Goal: Task Accomplishment & Management: Complete application form

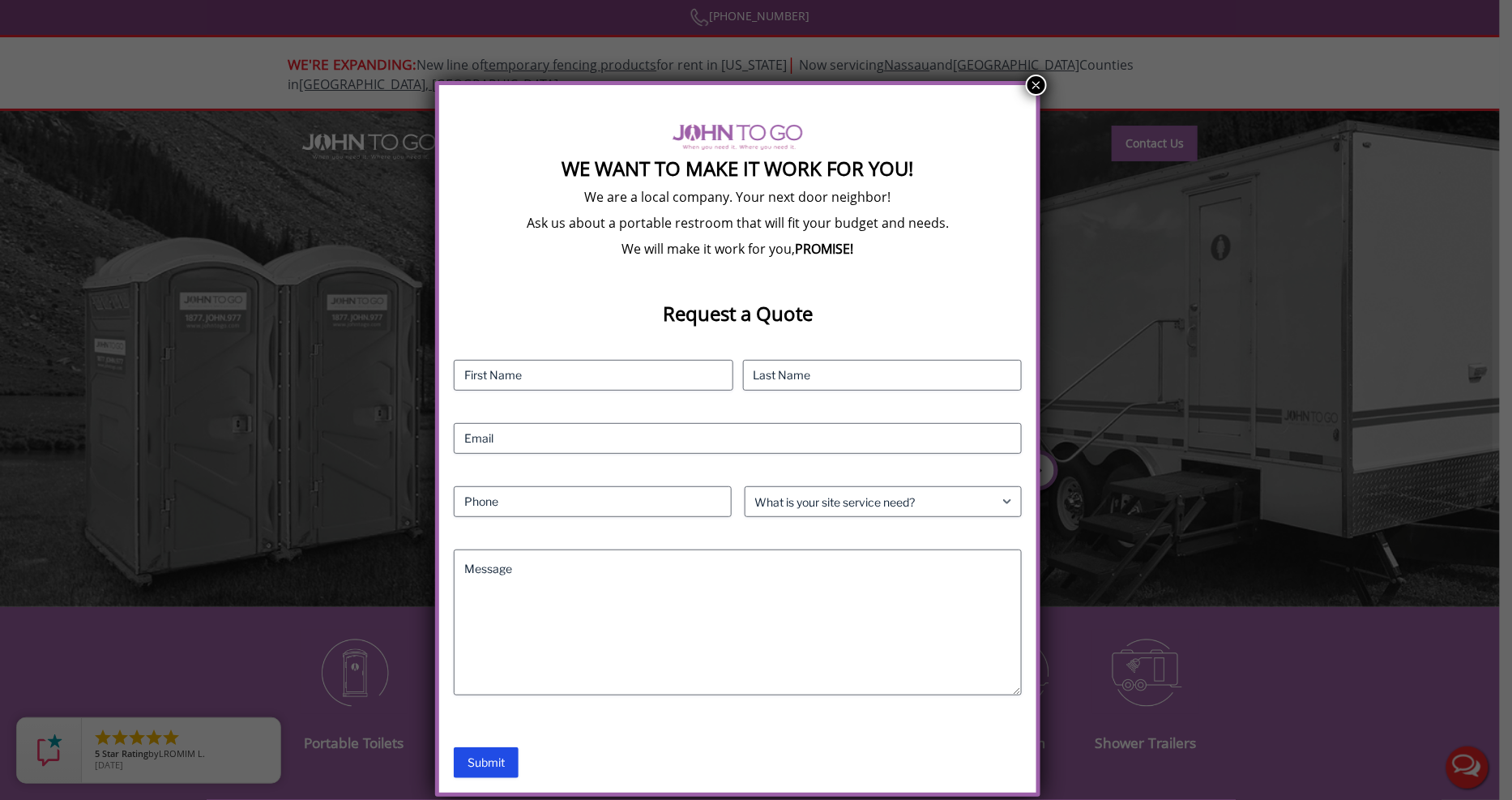
click at [1037, 85] on button "×" at bounding box center [1035, 85] width 21 height 21
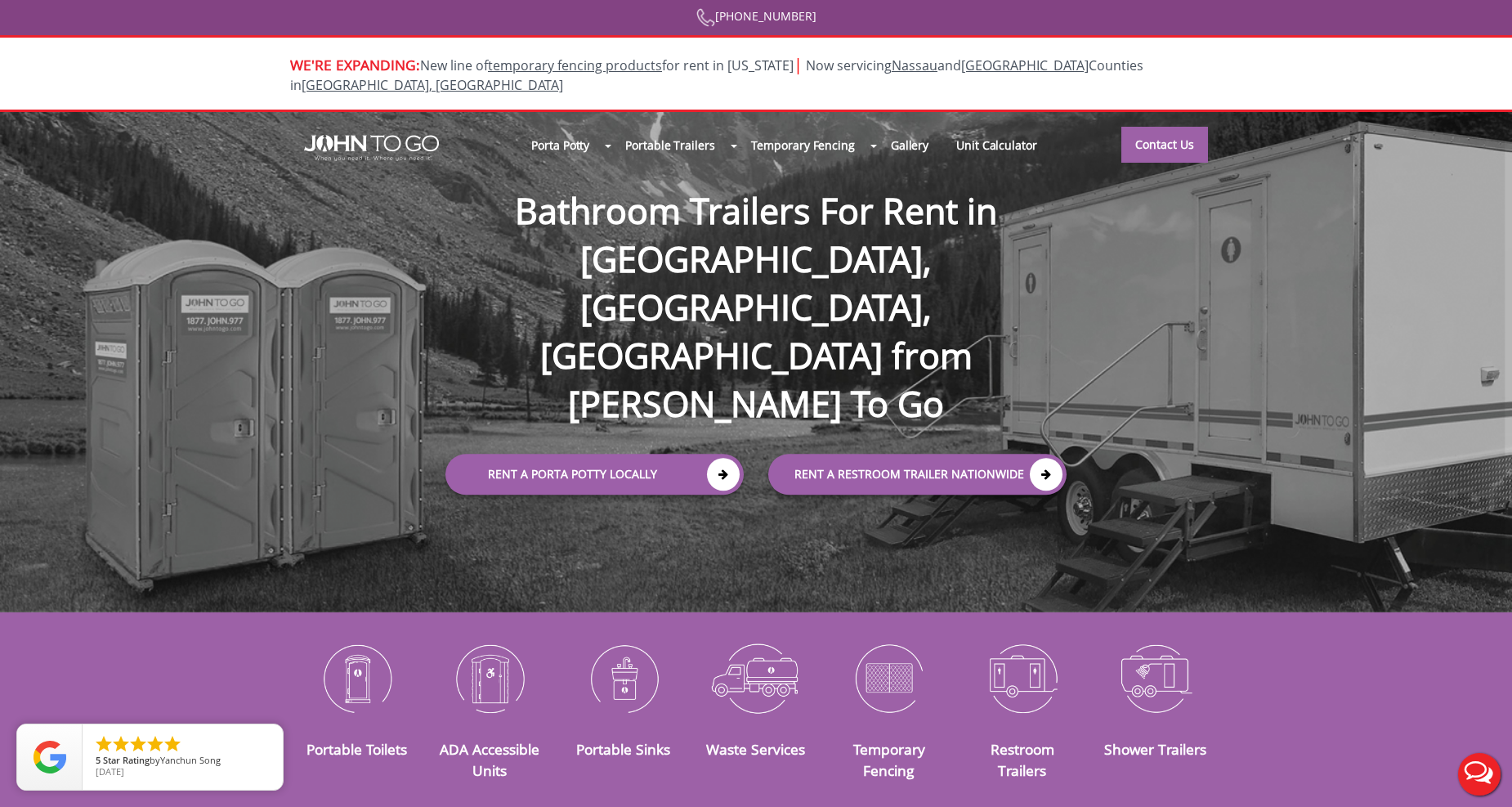
click at [1153, 140] on div at bounding box center [756, 404] width 1512 height 807
click at [1149, 139] on link "Contact Us" at bounding box center [1164, 144] width 86 height 36
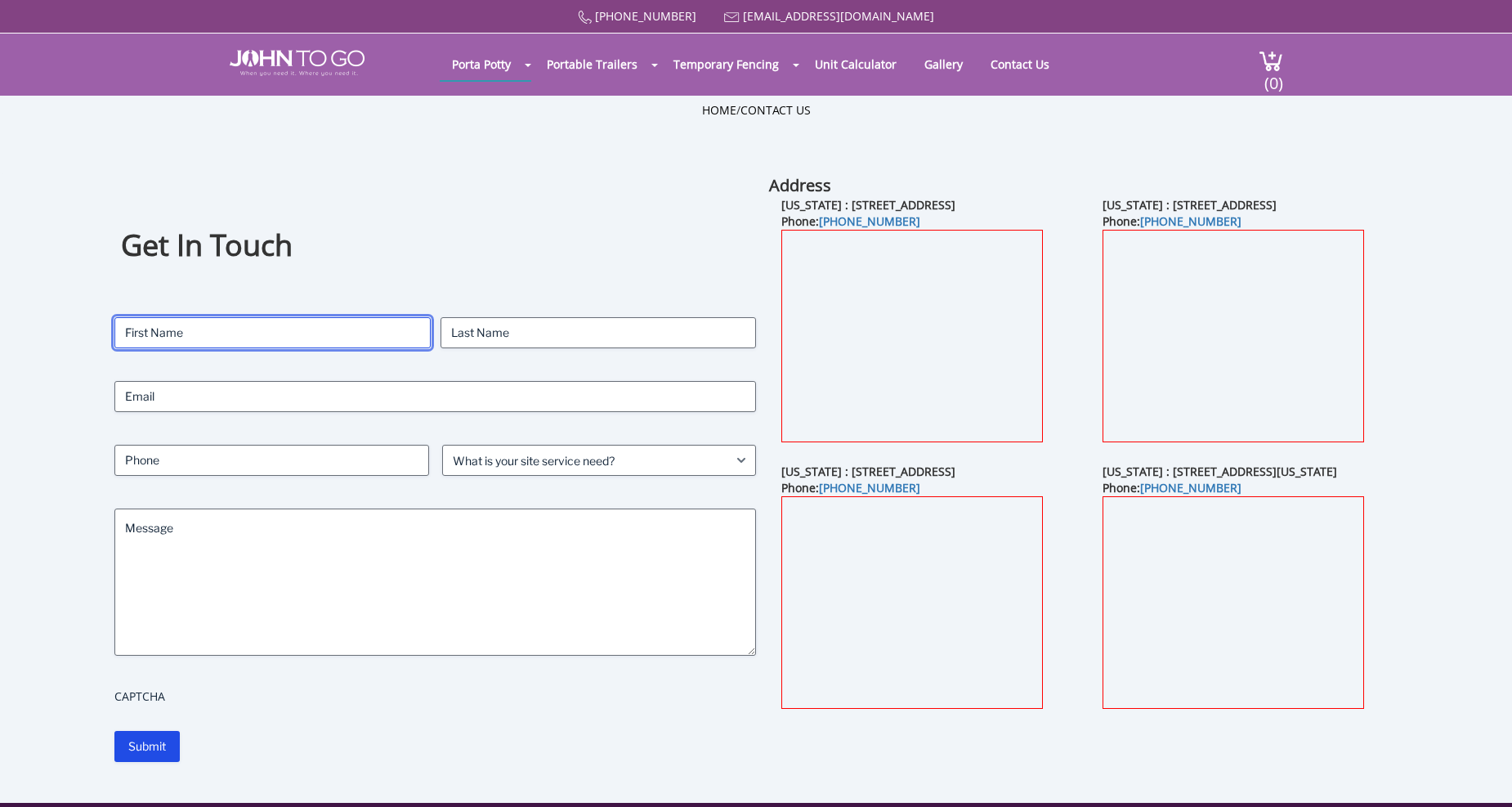
click at [268, 333] on input "First" at bounding box center [272, 332] width 316 height 31
type input "[PERSON_NAME]"
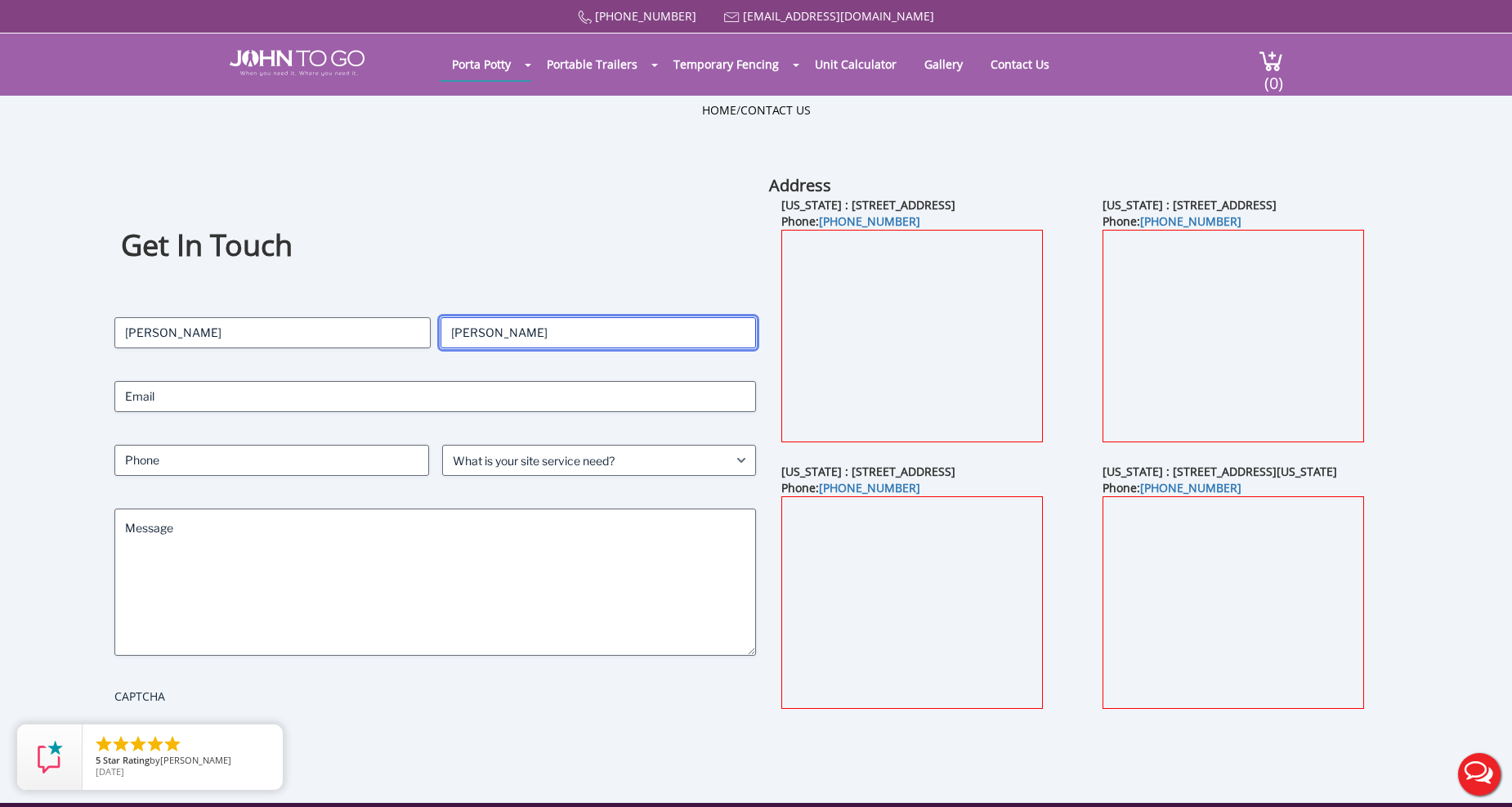
type input "[PERSON_NAME]"
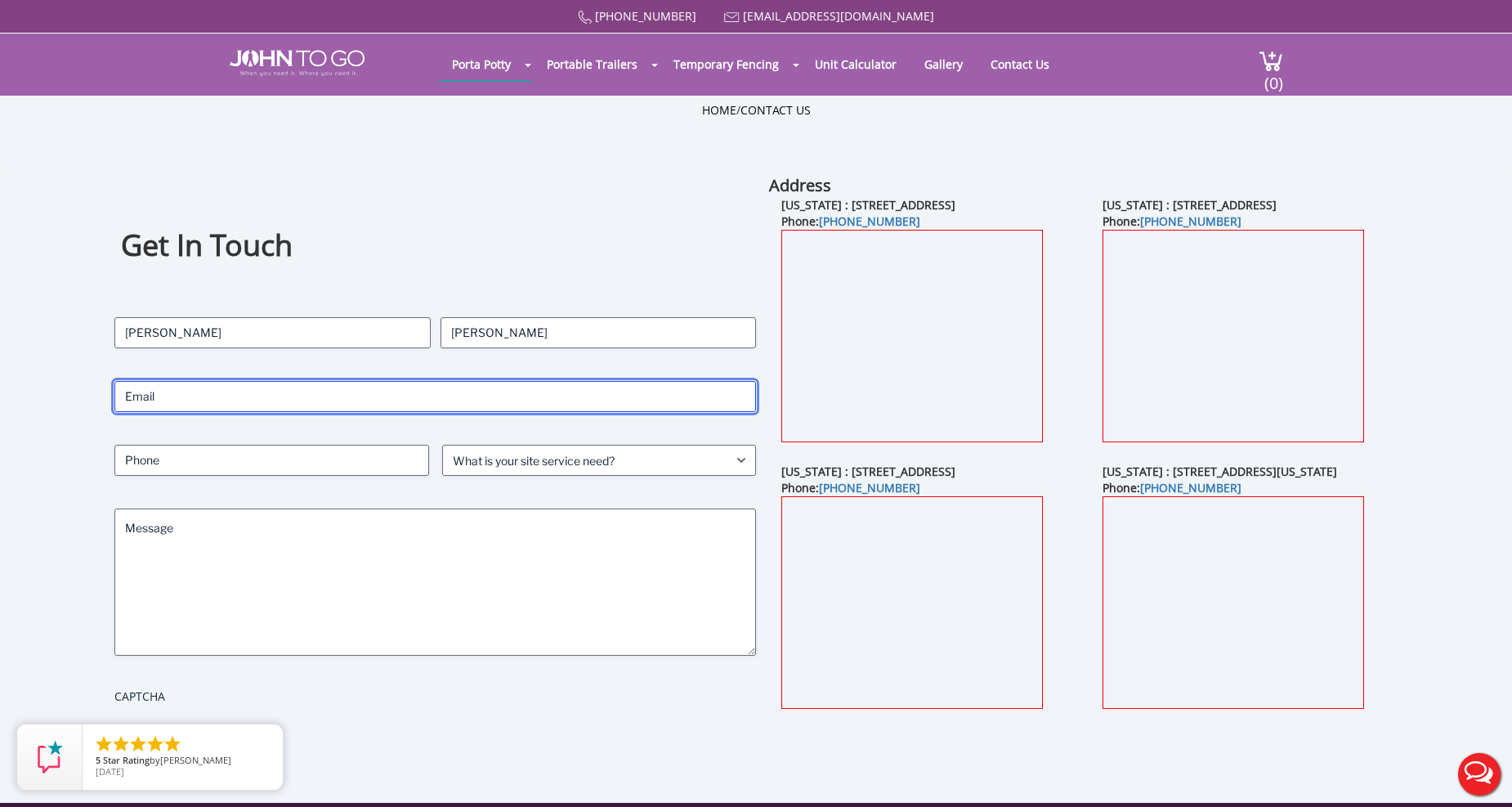
click at [184, 402] on input "Email (Required)" at bounding box center [435, 396] width 642 height 31
type input "[EMAIL_ADDRESS][DOMAIN_NAME]"
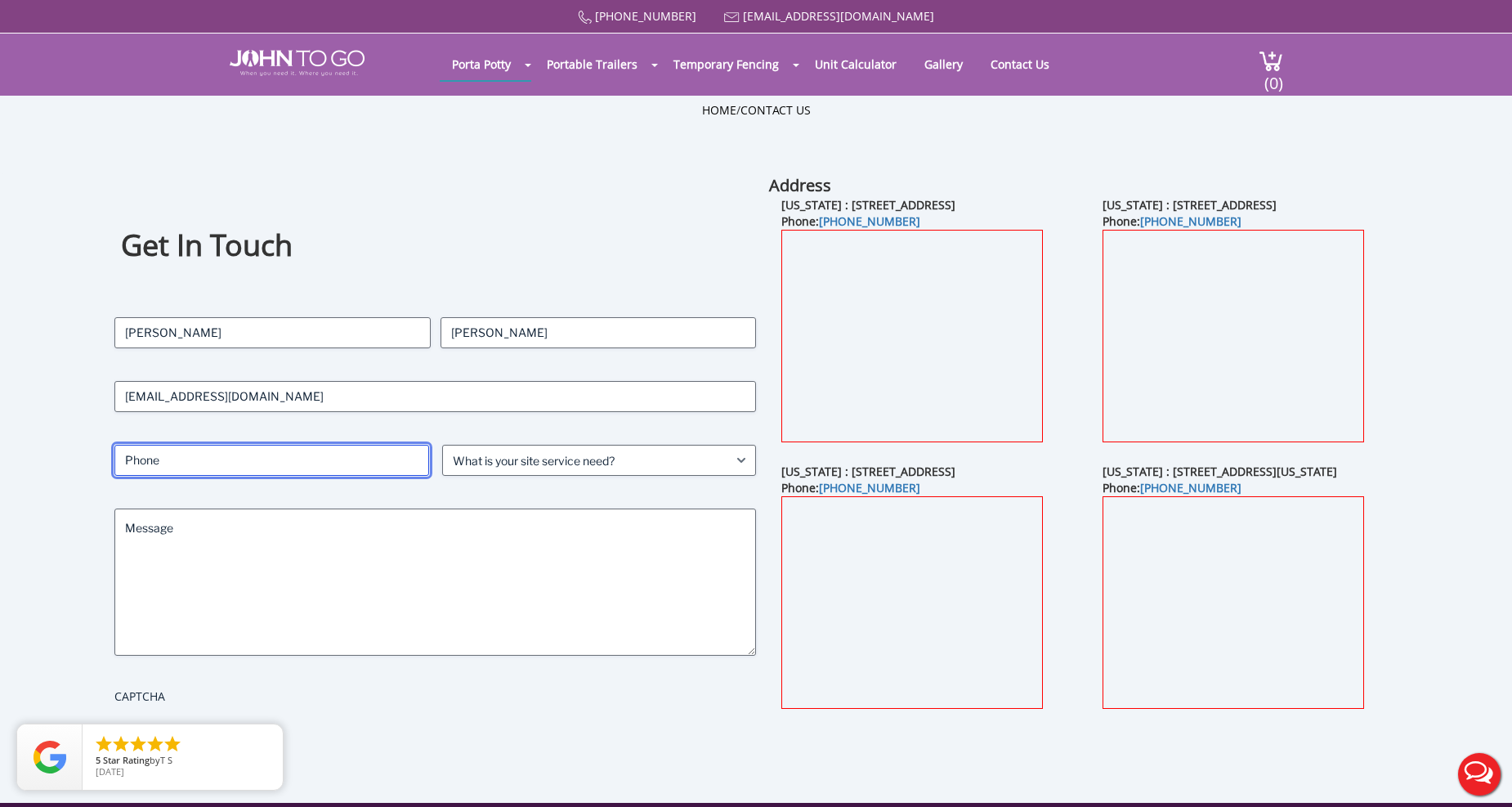
click at [143, 459] on input "Phone (Required)" at bounding box center [271, 460] width 314 height 31
type input "7326591000"
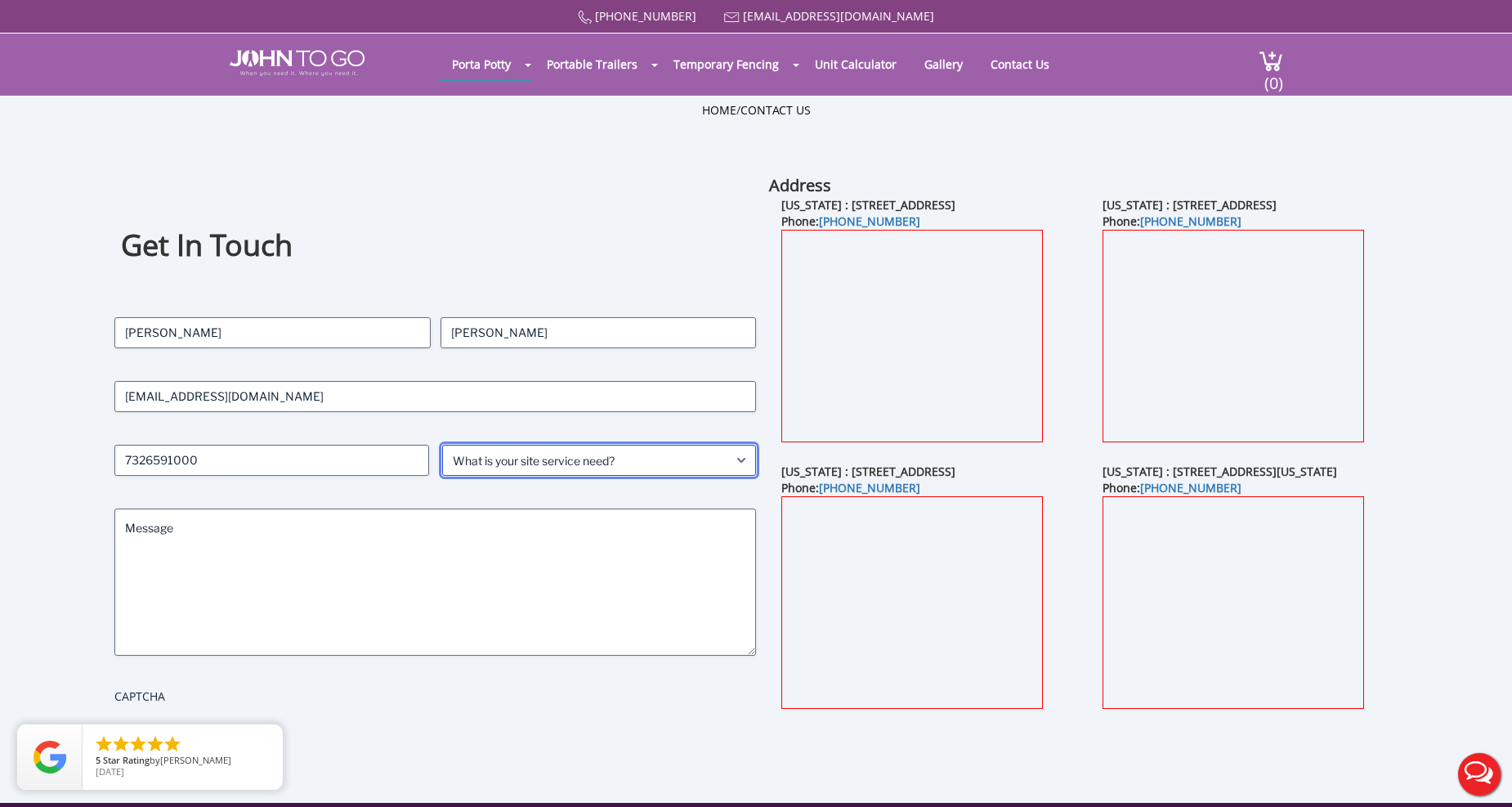
click at [482, 461] on select "What is your site service need? Consumer Construction - Commercial Construction…" at bounding box center [599, 460] width 314 height 31
select select "Construction - Commercial"
click at [442, 445] on select "What is your site service need? Consumer Construction - Commercial Construction…" at bounding box center [599, 460] width 314 height 31
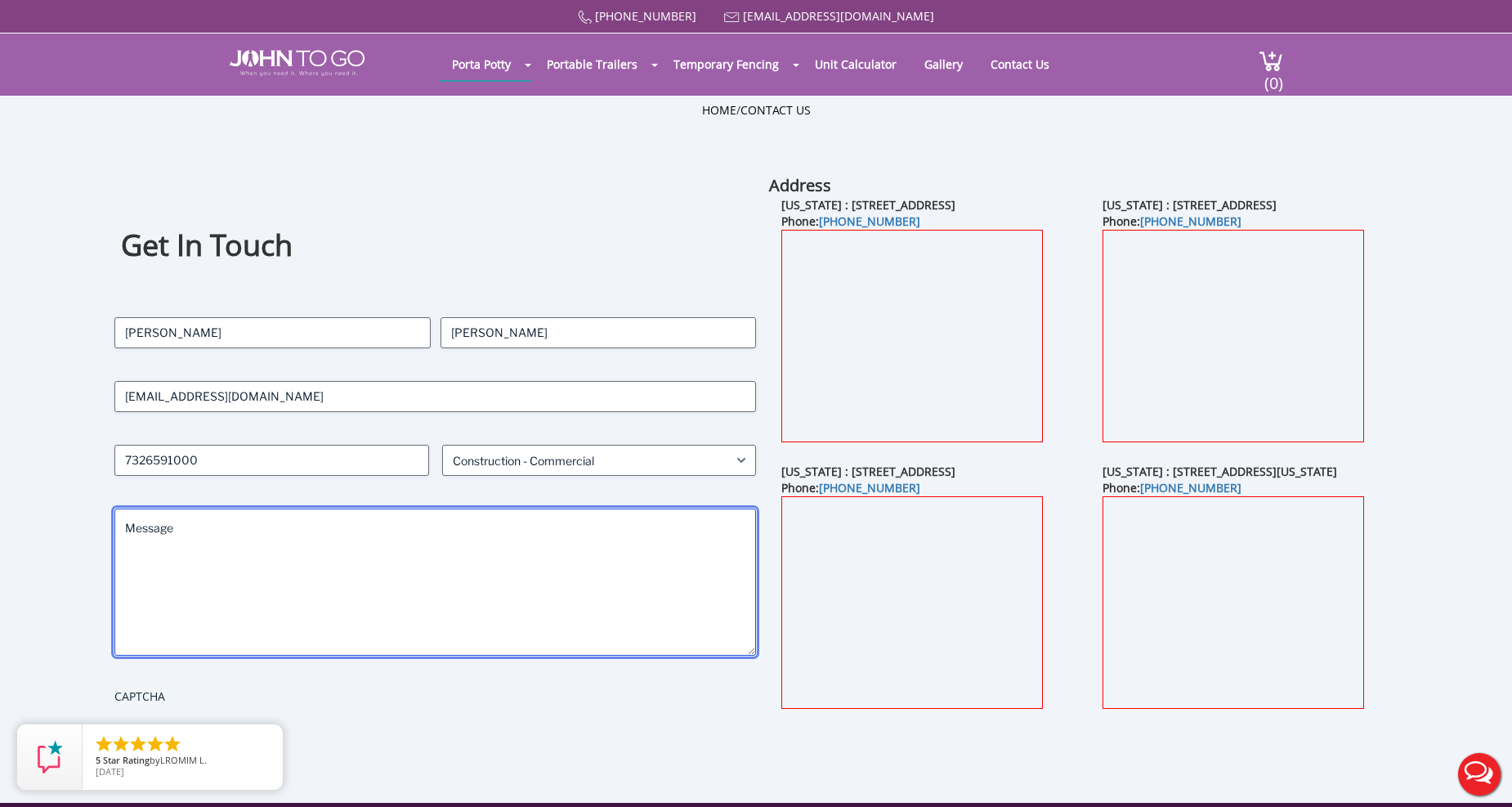
click at [224, 533] on textarea "Message" at bounding box center [435, 582] width 642 height 147
paste textarea "[MEDICAL_DATA] Environmental Company is submitting a proposal for a project in …"
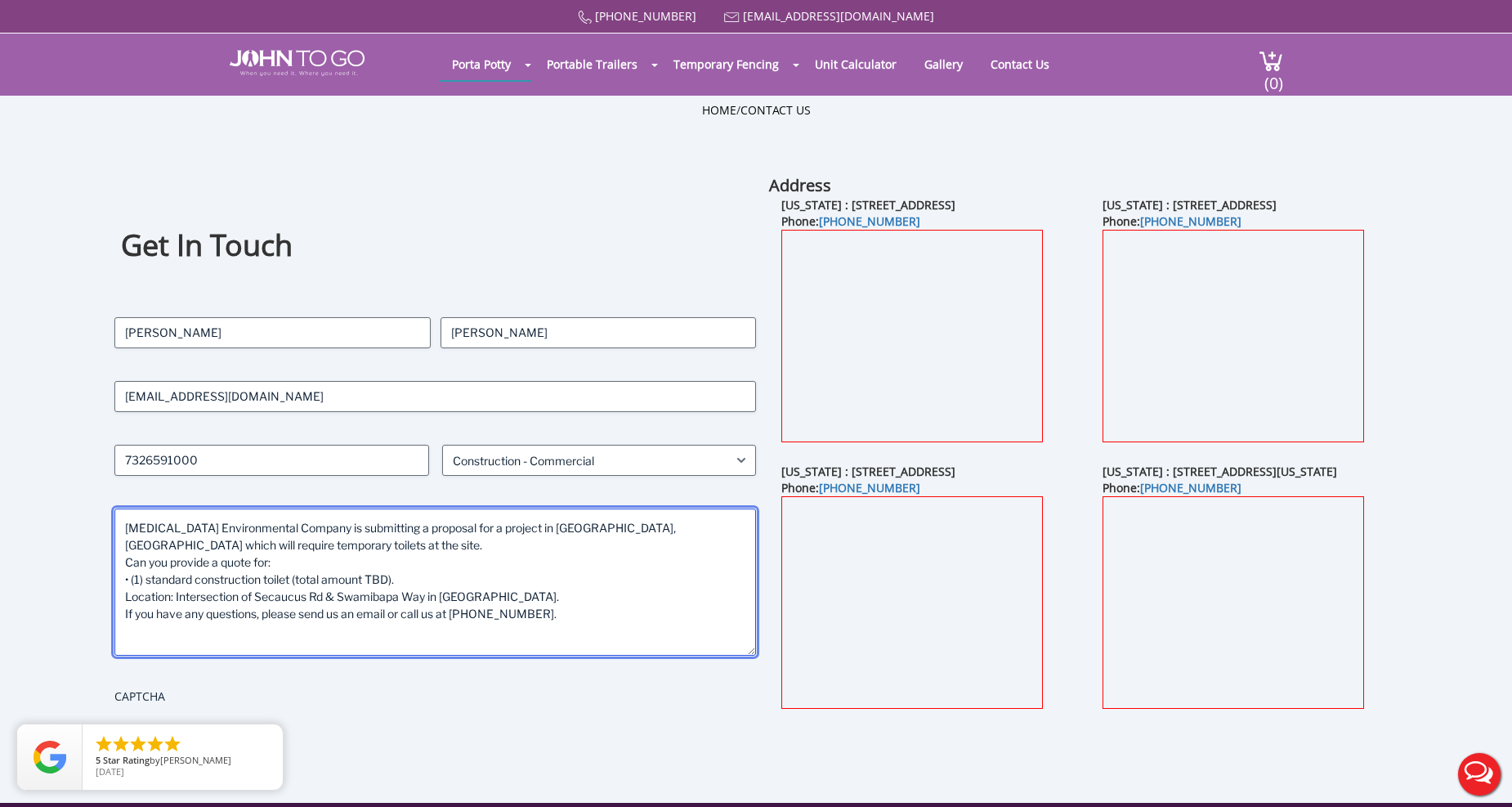
click at [574, 599] on textarea "[MEDICAL_DATA] Environmental Company is submitting a proposal for a project in …" at bounding box center [435, 582] width 642 height 147
click at [441, 578] on textarea "[MEDICAL_DATA] Environmental Company is submitting a proposal for a project in …" at bounding box center [435, 582] width 642 height 147
click at [513, 617] on textarea "[MEDICAL_DATA] Environmental Company is submitting a proposal for a project in …" at bounding box center [435, 582] width 642 height 147
click at [437, 584] on textarea "[MEDICAL_DATA] Environmental Company is submitting a proposal for a project in …" at bounding box center [435, 582] width 642 height 147
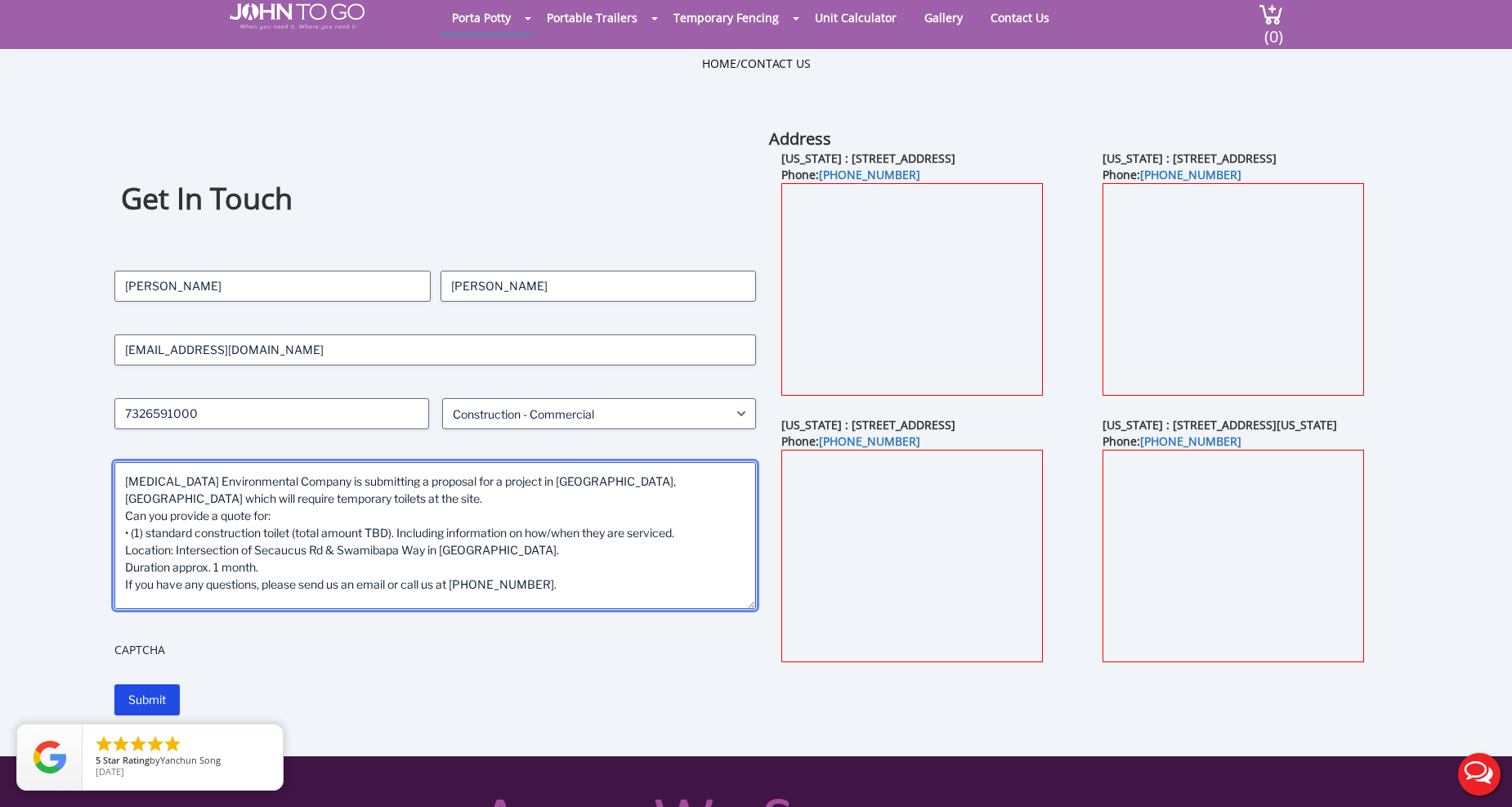
scroll to position [90, 0]
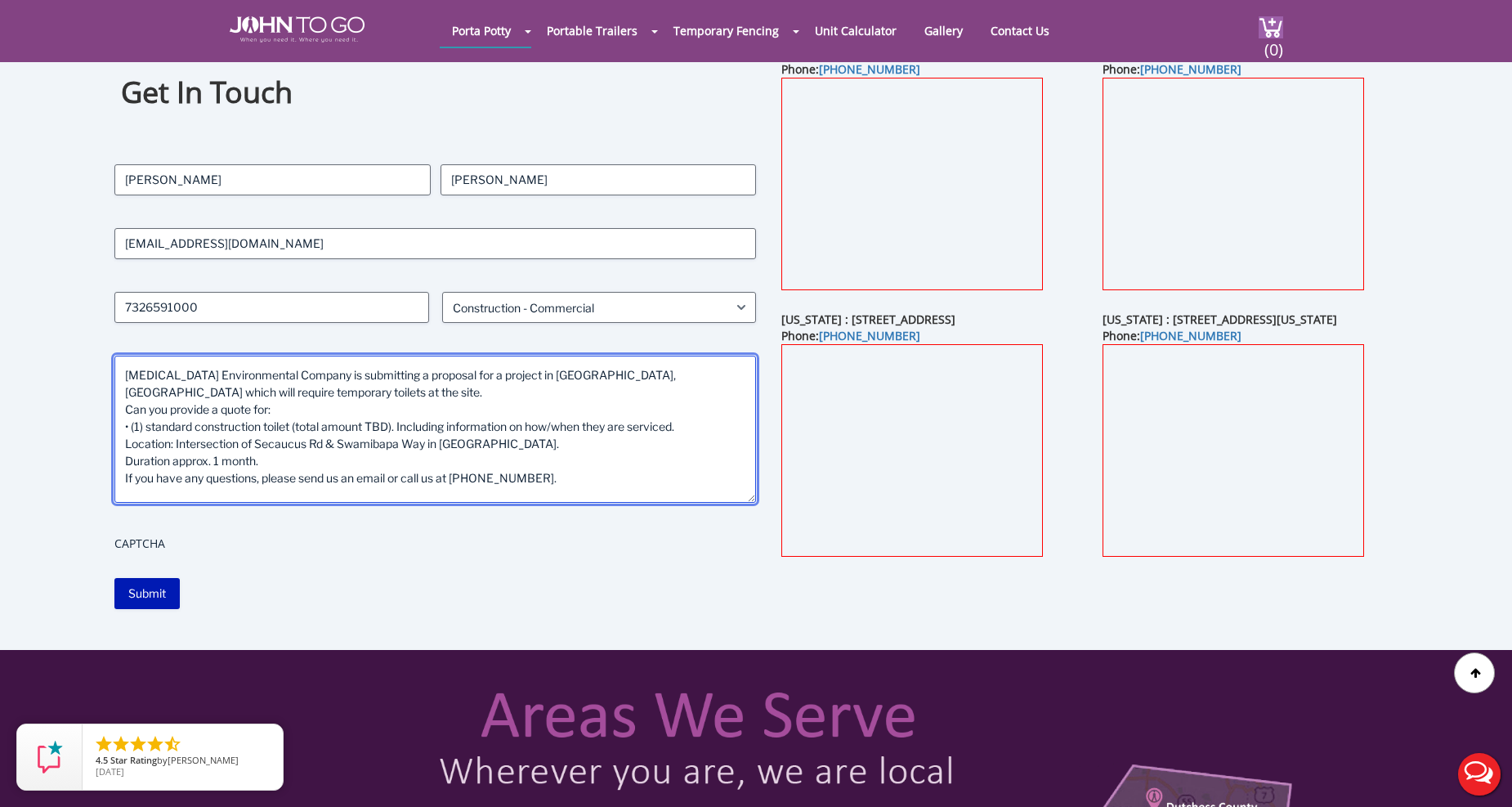
type textarea "[MEDICAL_DATA] Environmental Company is submitting a proposal for a project in …"
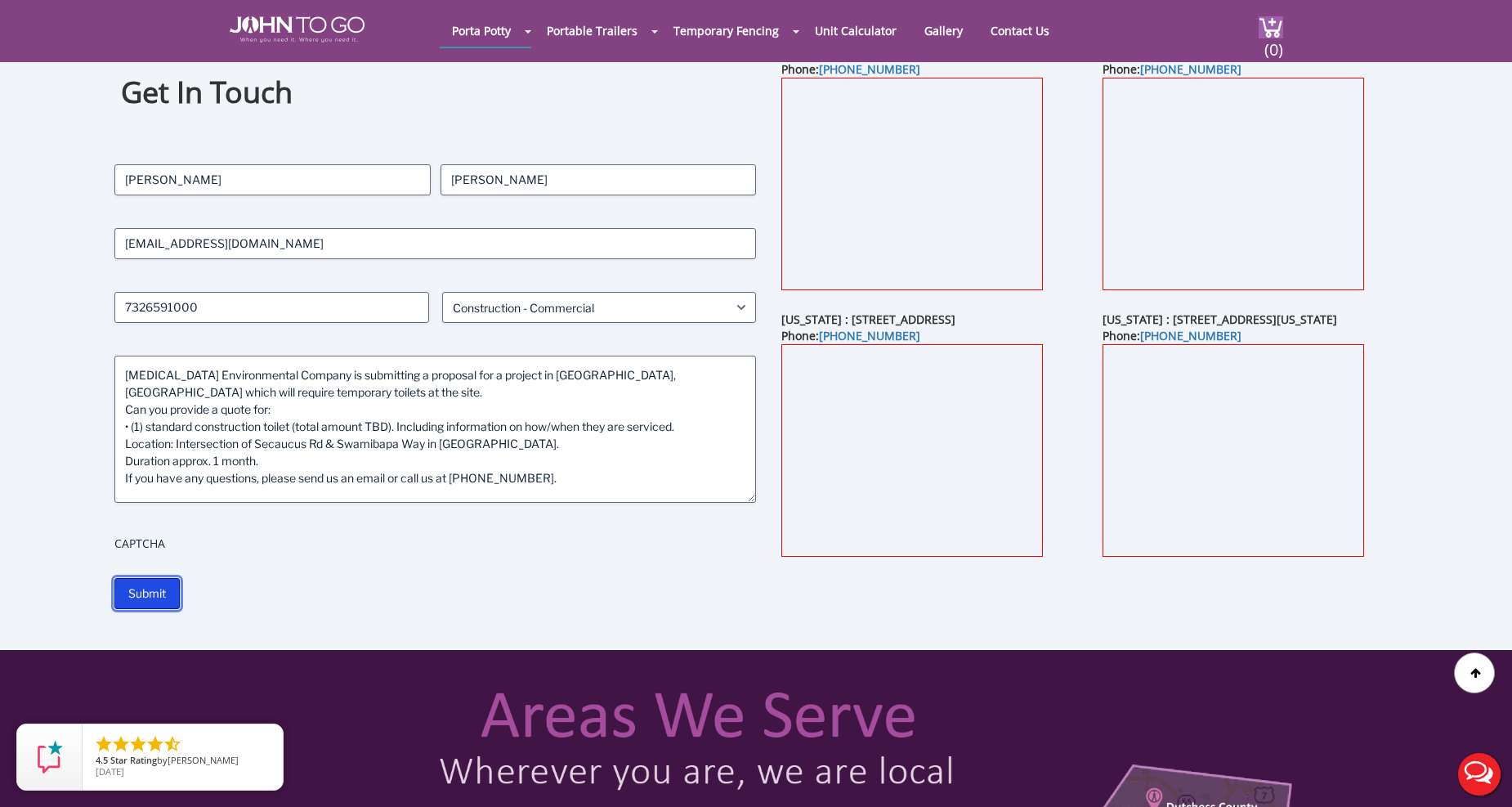
click at [156, 594] on input "Submit" at bounding box center [147, 593] width 66 height 31
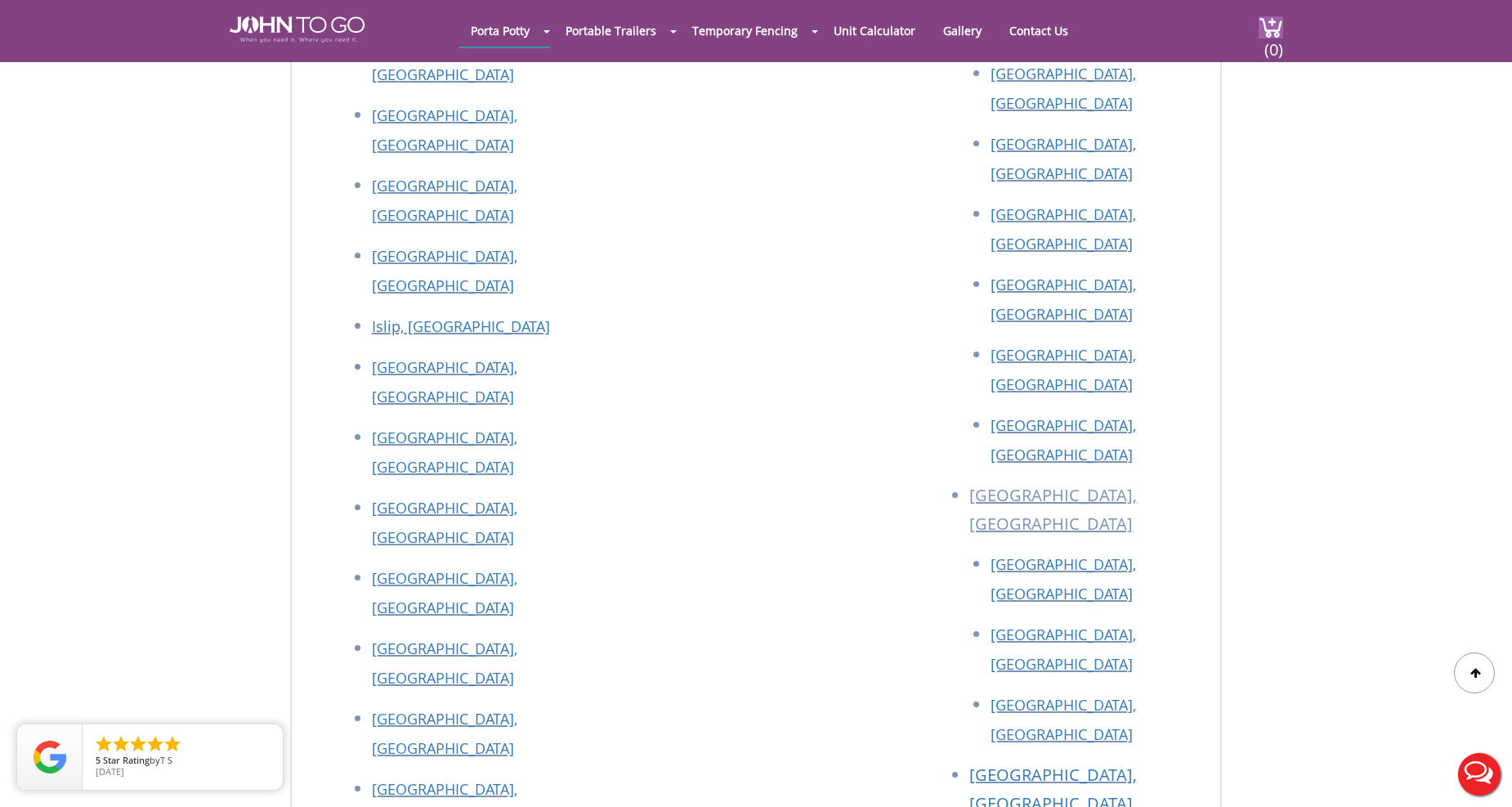
scroll to position [1980, 0]
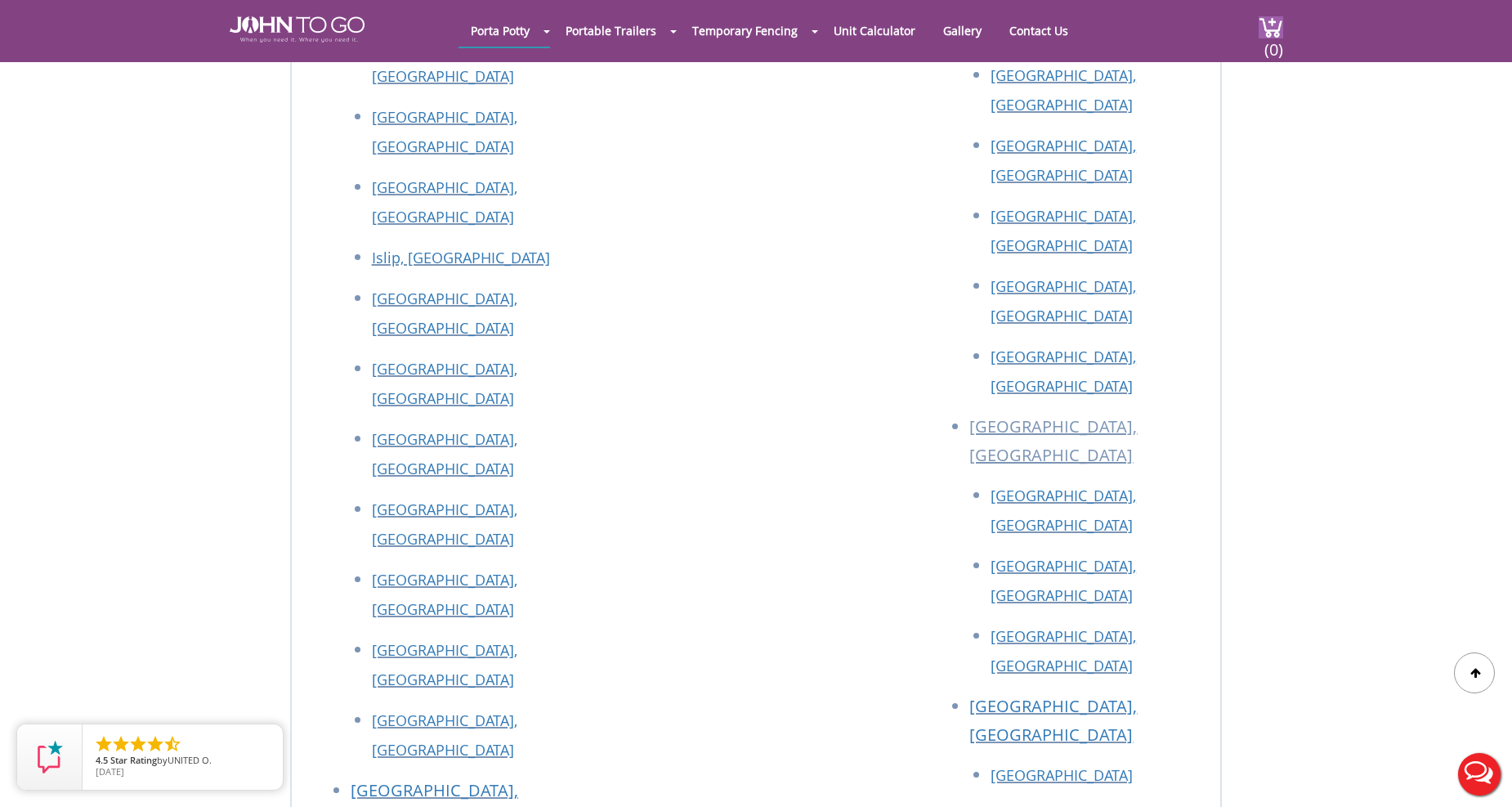
drag, startPoint x: 463, startPoint y: 461, endPoint x: 353, endPoint y: 468, distance: 110.2
copy p "[PHONE_NUMBER]"
drag, startPoint x: 510, startPoint y: 502, endPoint x: 353, endPoint y: 509, distance: 157.2
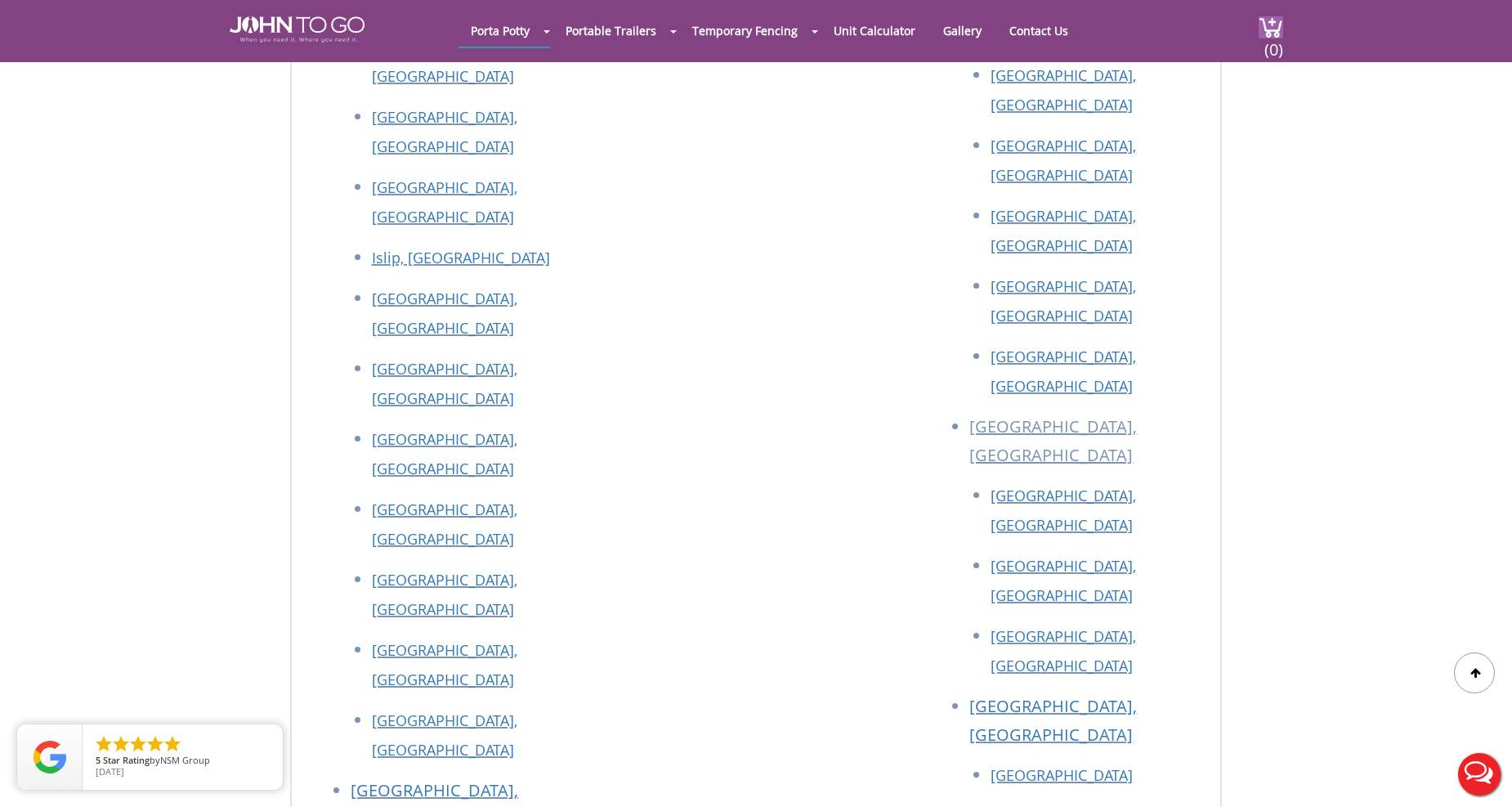
copy link "[EMAIL_ADDRESS][DOMAIN_NAME]"
